Goal: Task Accomplishment & Management: Manage account settings

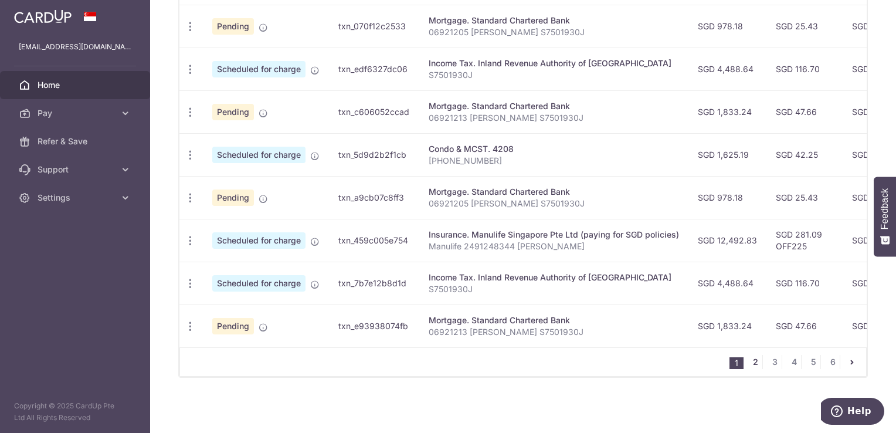
click at [749, 365] on link "2" at bounding box center [755, 362] width 14 height 14
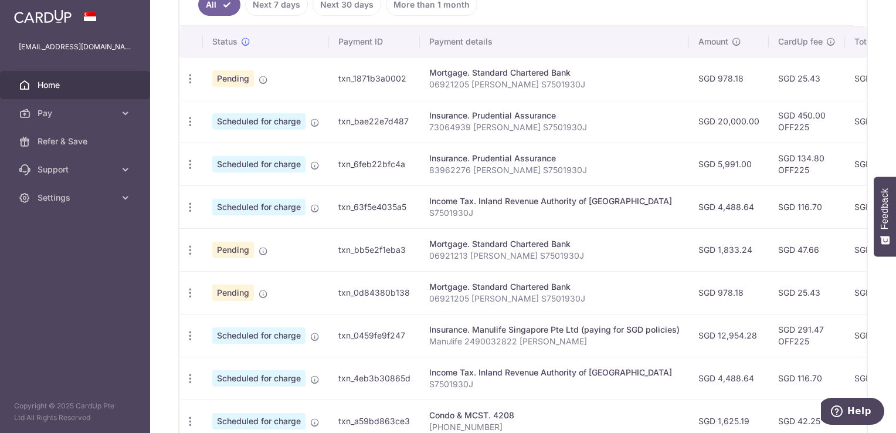
scroll to position [453, 0]
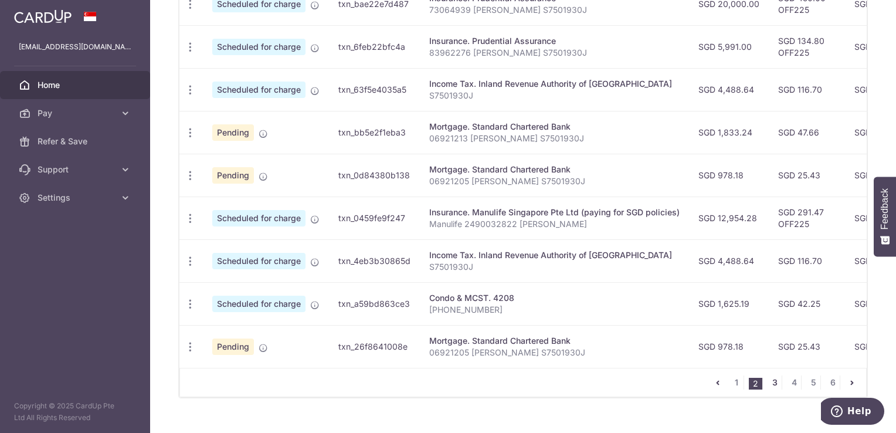
click at [770, 388] on link "3" at bounding box center [775, 382] width 14 height 14
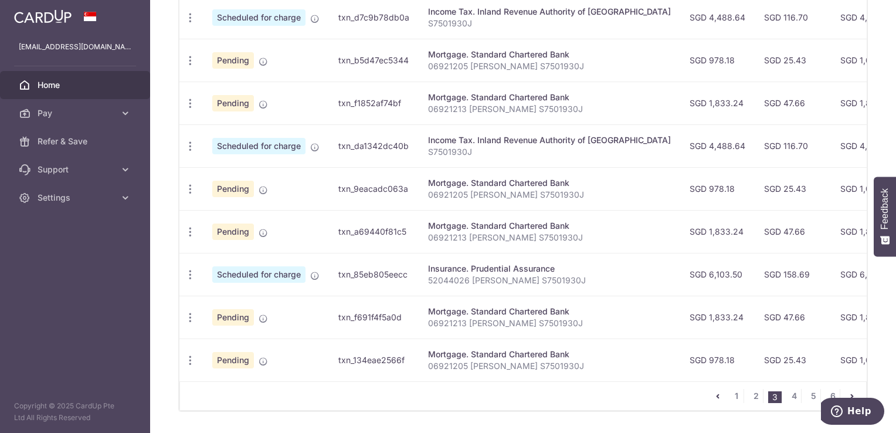
scroll to position [476, 0]
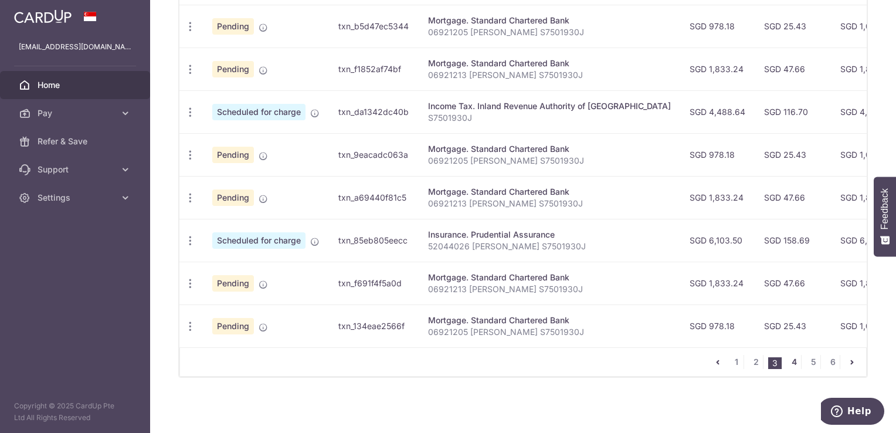
click at [788, 362] on link "4" at bounding box center [794, 362] width 14 height 14
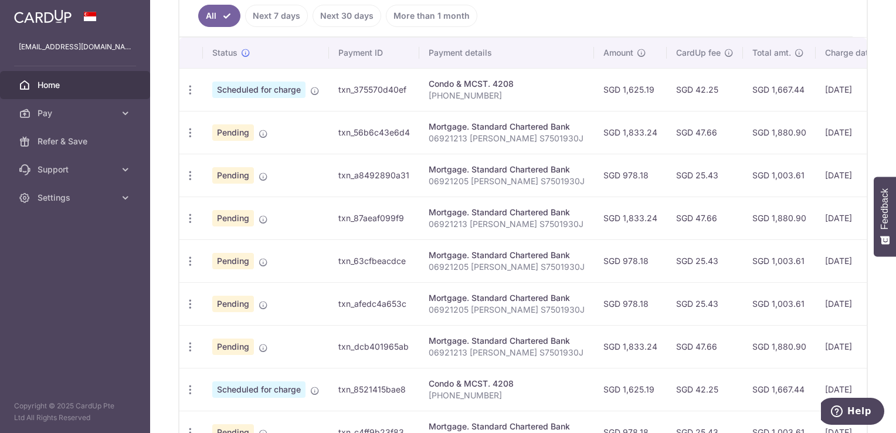
scroll to position [453, 0]
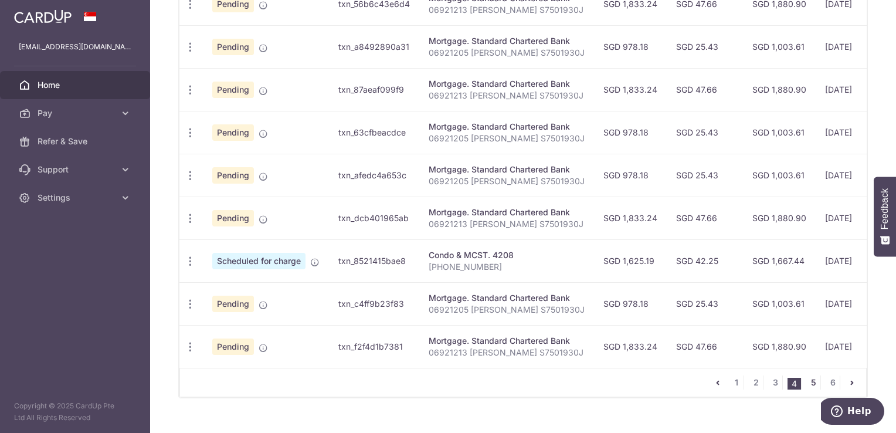
click at [807, 387] on link "5" at bounding box center [814, 382] width 14 height 14
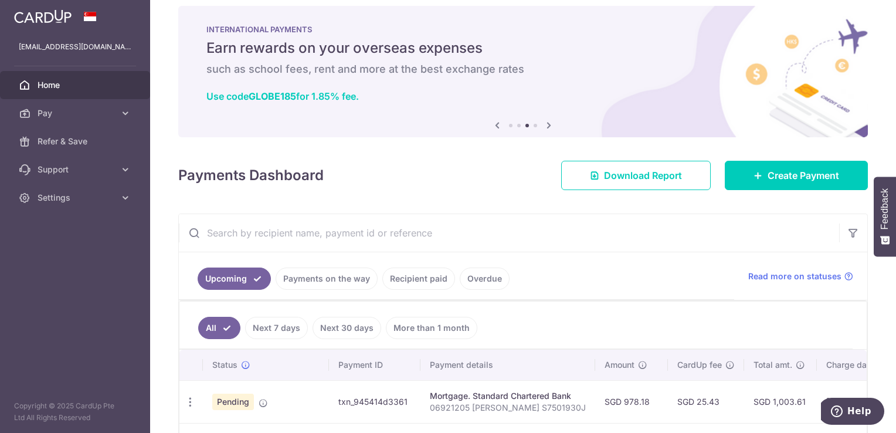
scroll to position [0, 0]
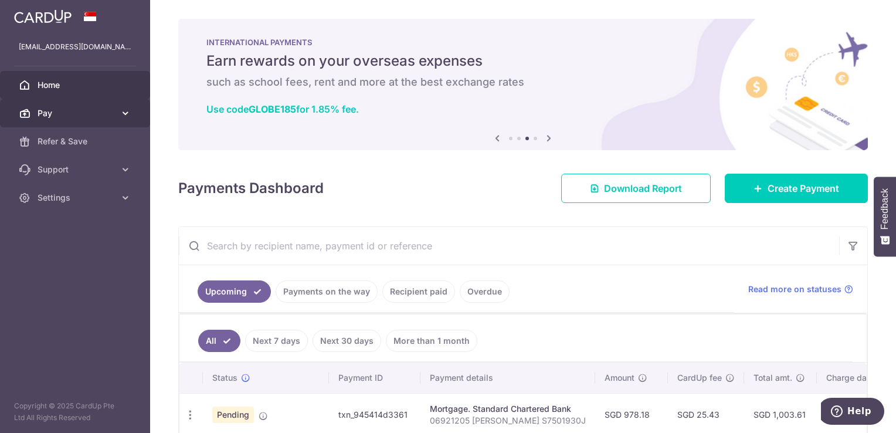
click at [111, 109] on span "Pay" at bounding box center [76, 113] width 77 height 12
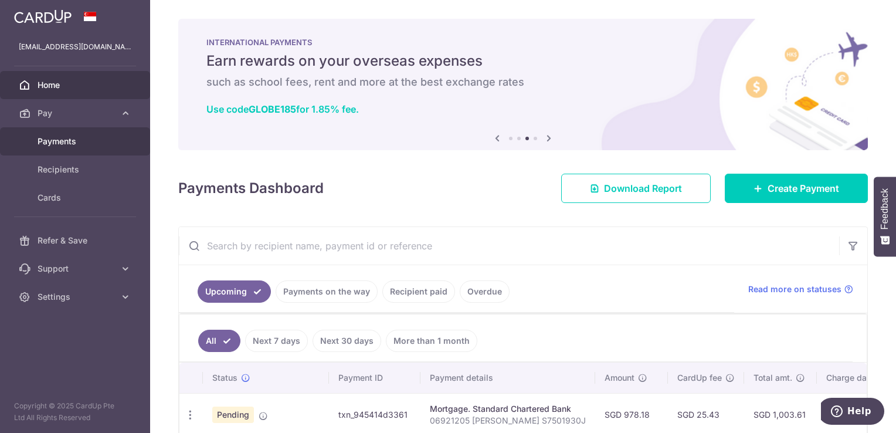
click at [62, 137] on span "Payments" at bounding box center [76, 141] width 77 height 12
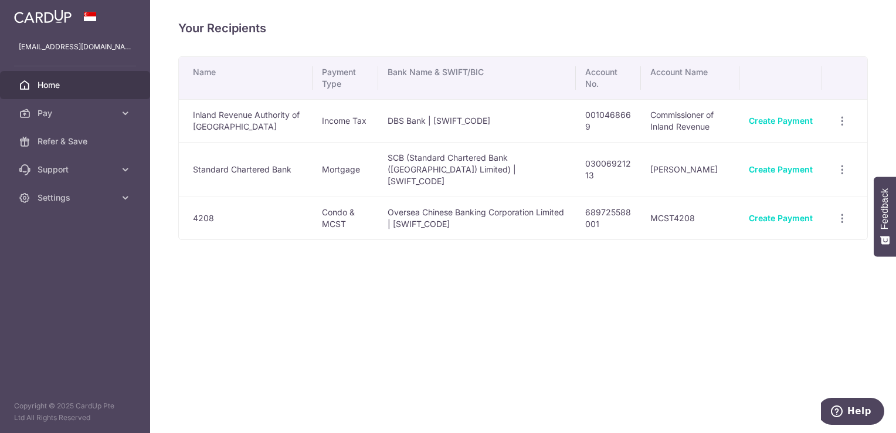
click at [31, 83] on link "Home" at bounding box center [75, 85] width 150 height 28
